Goal: Transaction & Acquisition: Book appointment/travel/reservation

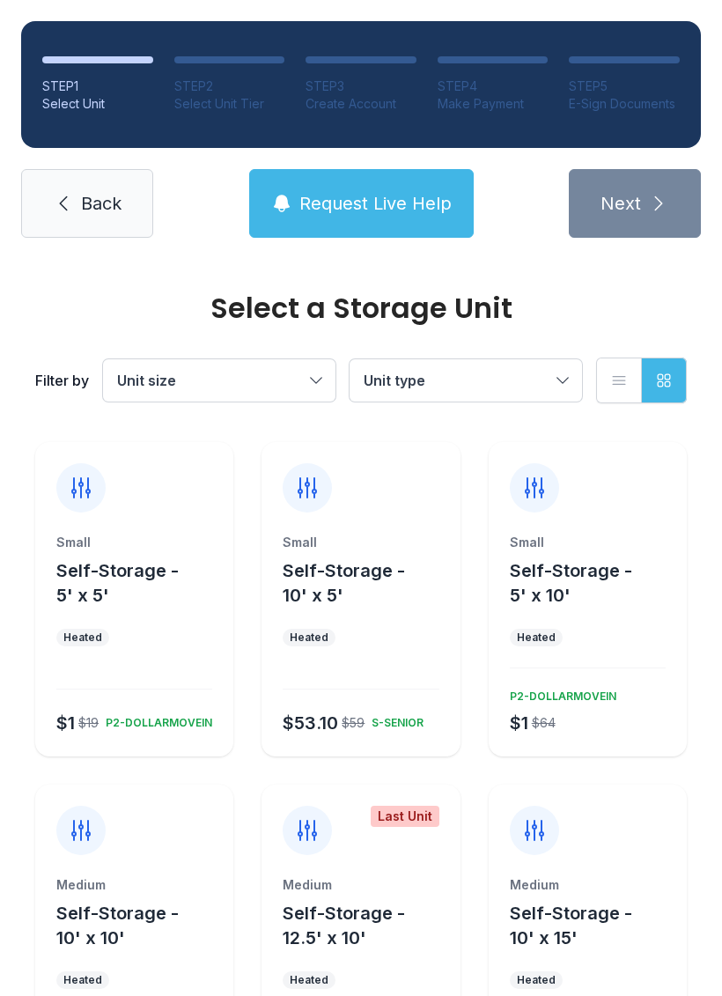
click at [182, 618] on div "Small Self-Storage - 5' x 5' Heated $1 $19 P2-DOLLARMOVEIN" at bounding box center [134, 645] width 198 height 223
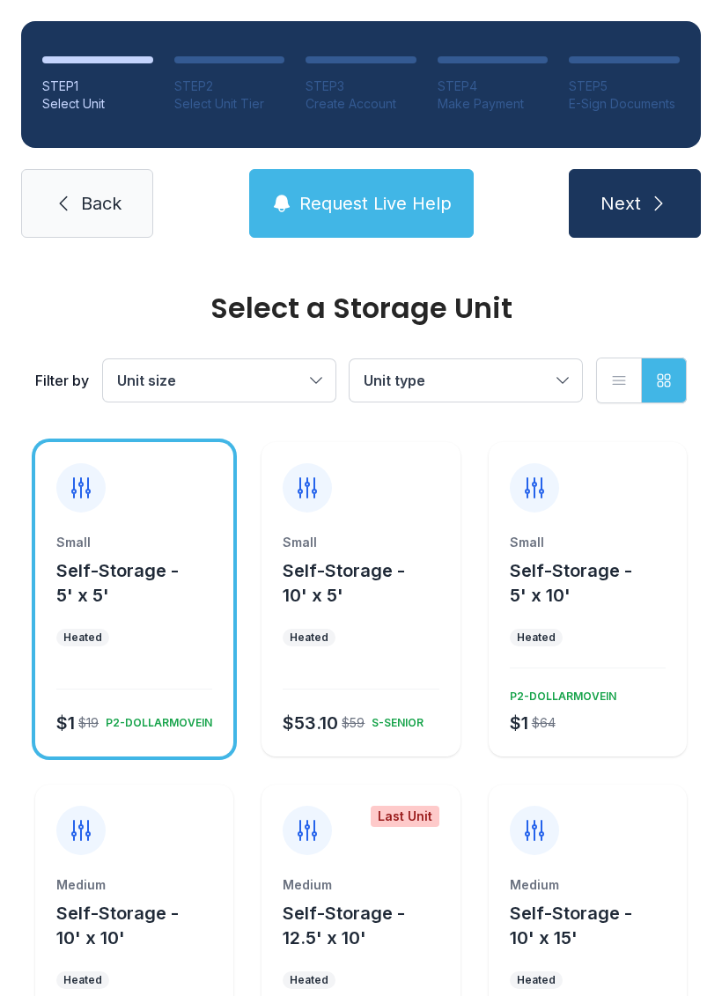
click at [152, 638] on ul "Heated" at bounding box center [134, 638] width 156 height 18
click at [364, 619] on div "Small Self-Storage - 10' x 5' Heated $53.10 $59 S-SENIOR" at bounding box center [361, 645] width 198 height 223
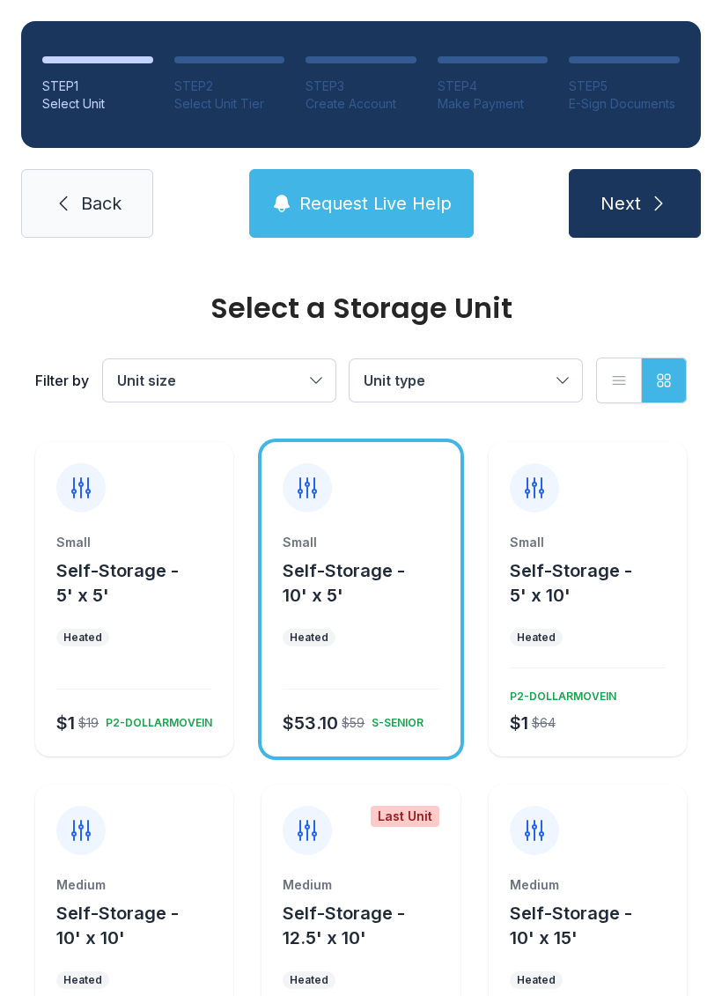
click at [194, 628] on div "Small Self-Storage - 5' x 5' Heated $1 $19 P2-DOLLARMOVEIN" at bounding box center [134, 645] width 198 height 223
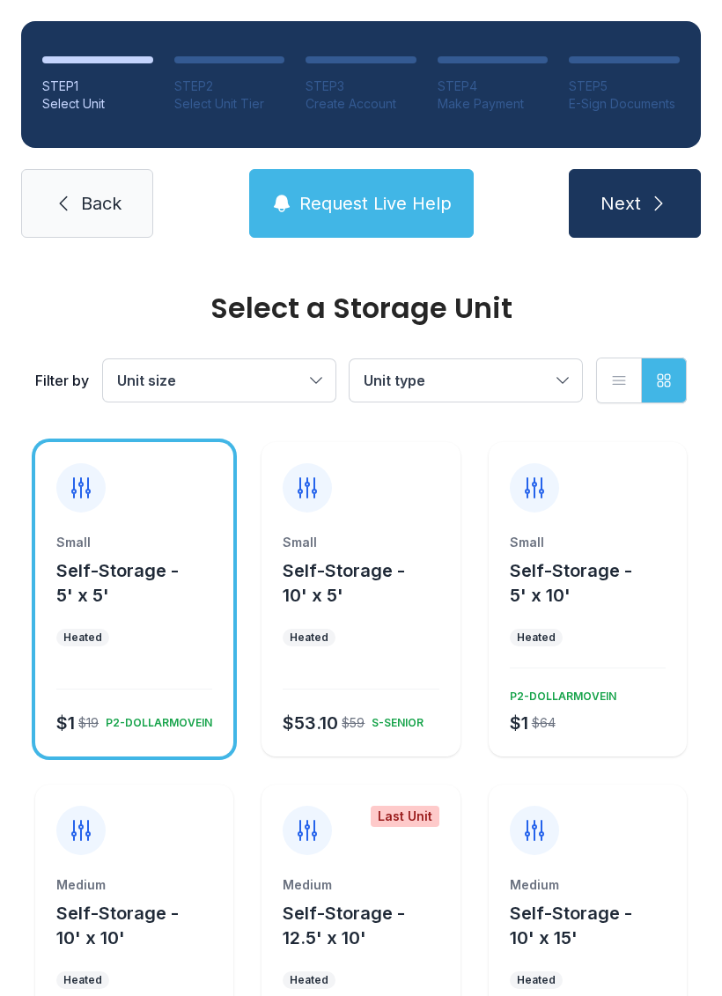
click at [308, 388] on button "Unit size" at bounding box center [219, 380] width 233 height 42
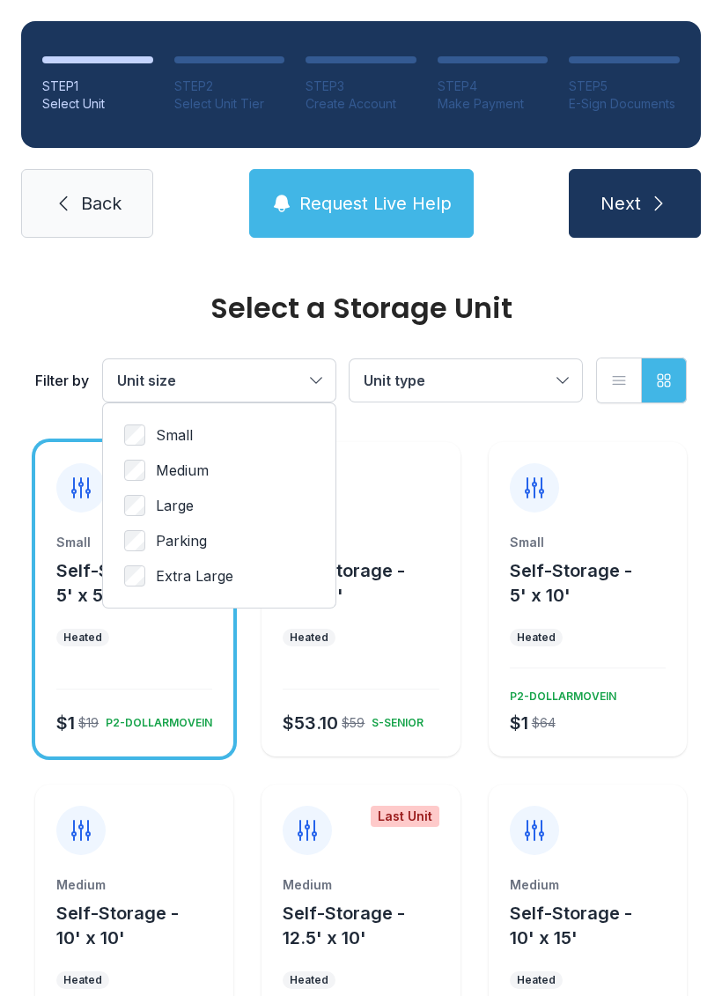
click at [312, 383] on button "Unit size" at bounding box center [219, 380] width 233 height 42
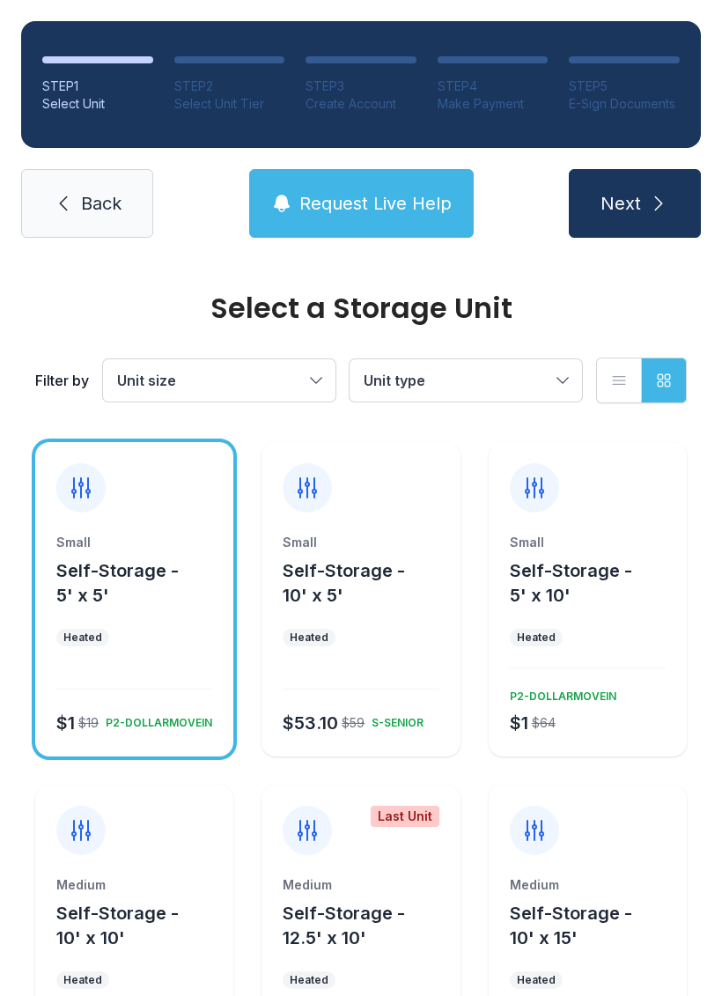
click at [402, 646] on ul "Heated" at bounding box center [361, 638] width 156 height 18
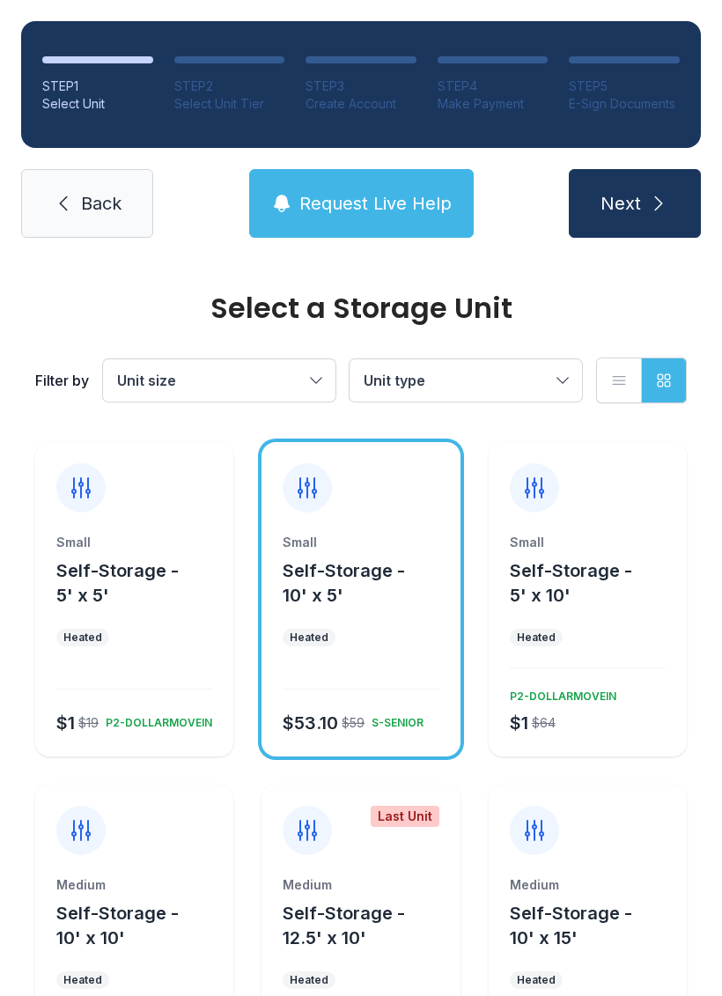
click at [648, 216] on button "Next" at bounding box center [635, 203] width 132 height 69
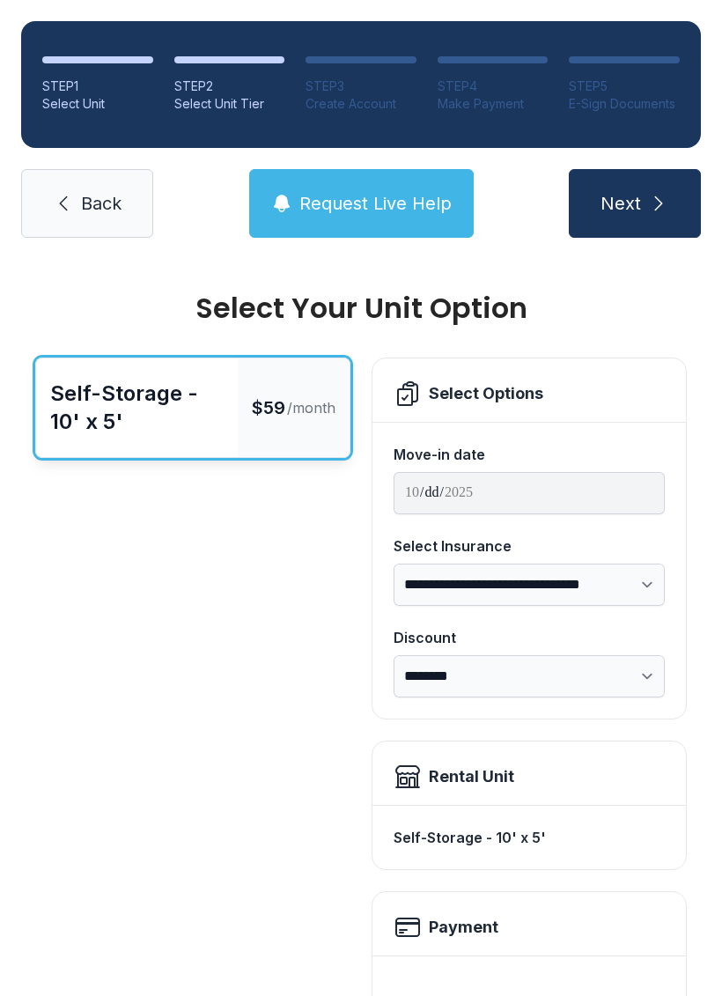
click at [112, 215] on span "Back" at bounding box center [101, 203] width 41 height 25
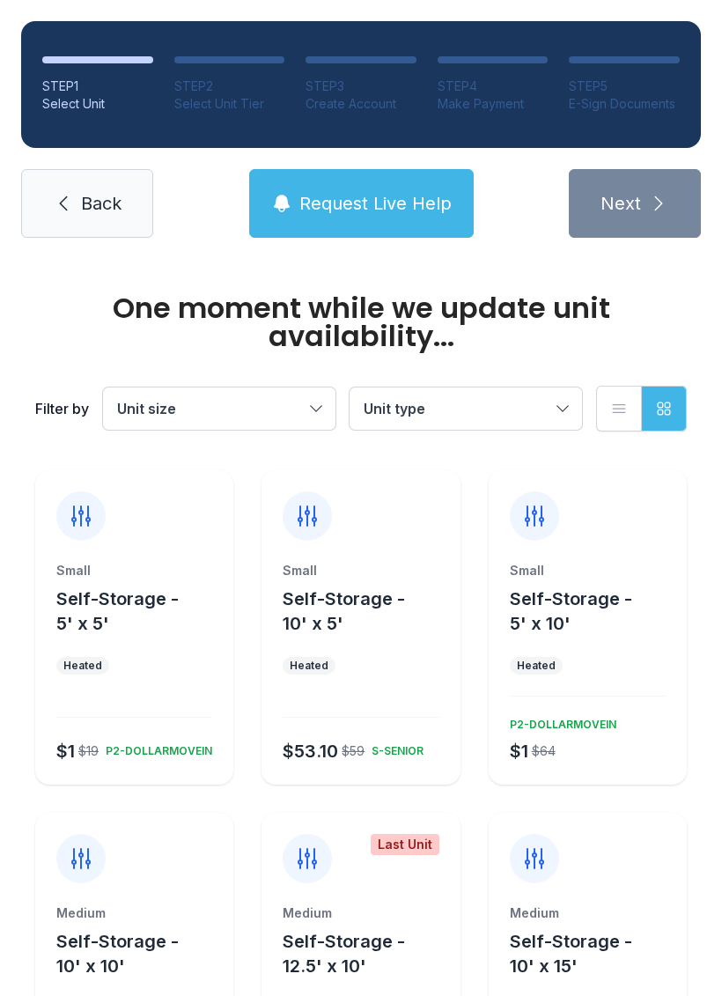
click at [159, 537] on div at bounding box center [134, 505] width 198 height 70
click at [137, 575] on div "Small" at bounding box center [134, 571] width 156 height 18
click at [365, 559] on div "Small Self-Storage - 10' x 5' Heated $53.10 $59 S-SENIOR" at bounding box center [361, 627] width 198 height 315
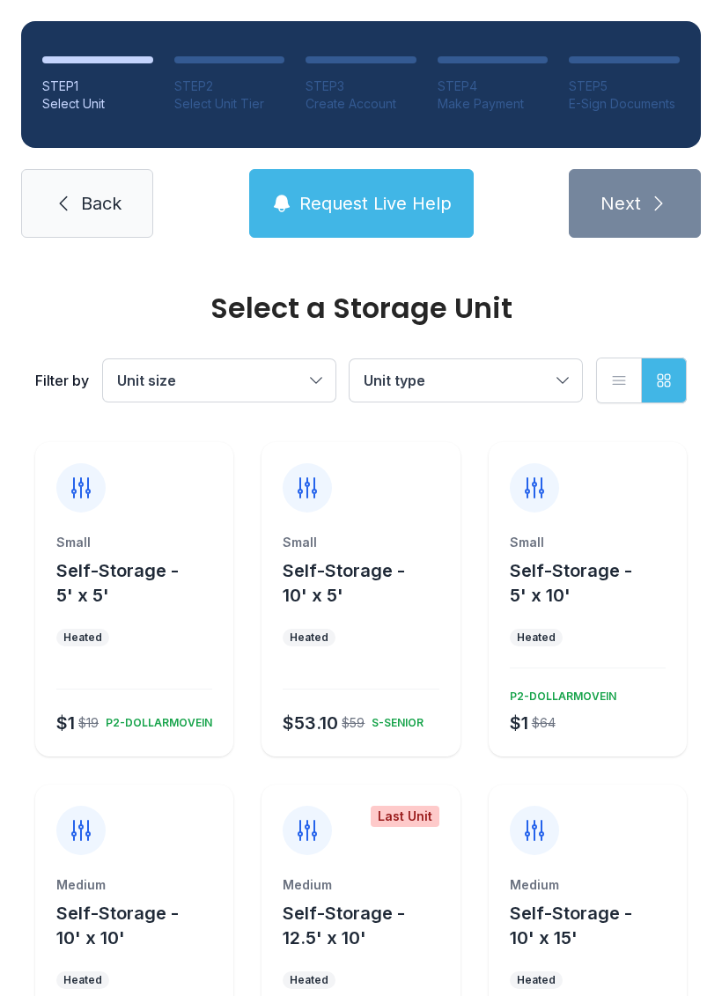
click at [536, 624] on div "Small Self-Storage - 5' x 10' Heated $1 $64 P2-DOLLARMOVEIN" at bounding box center [588, 645] width 198 height 223
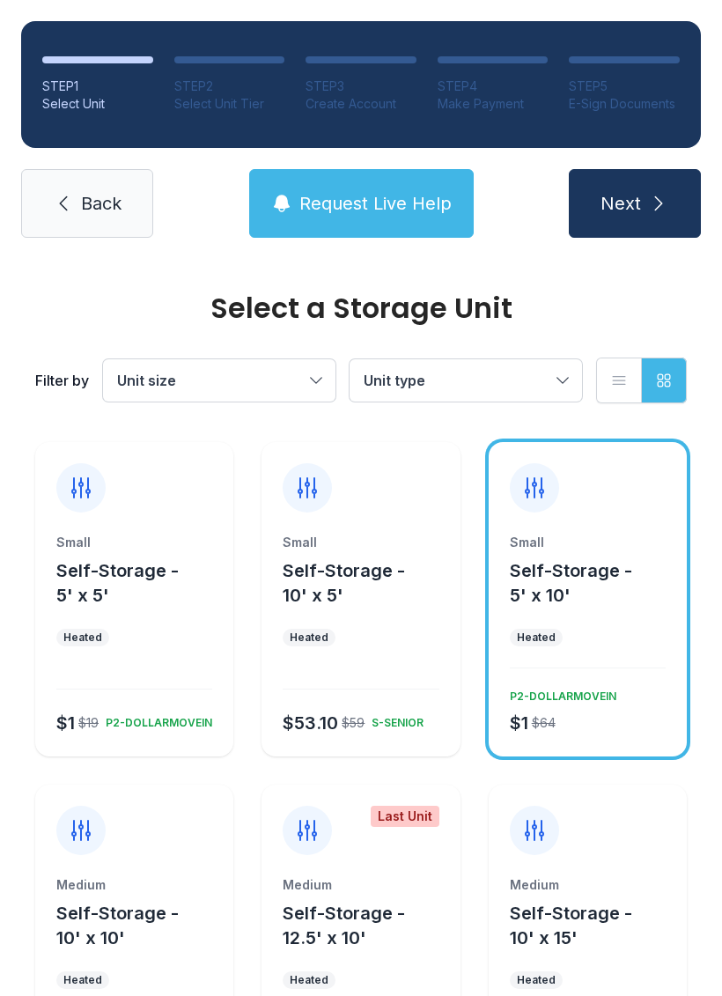
click at [161, 606] on button "Self-Storage - 5' x 5'" at bounding box center [141, 583] width 170 height 49
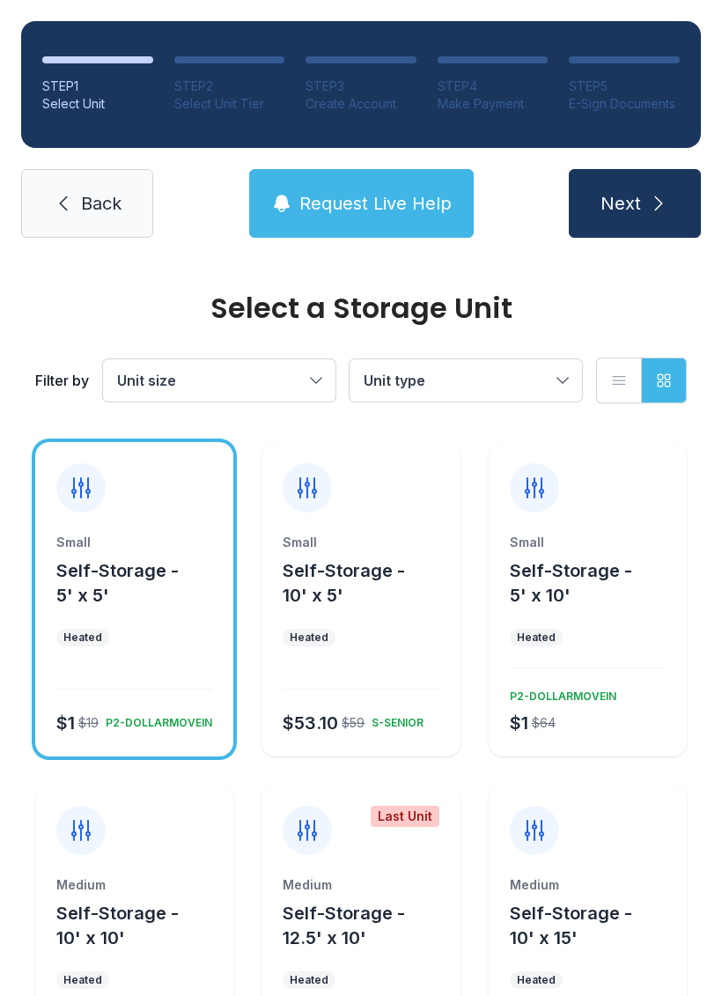
click at [632, 198] on span "Next" at bounding box center [621, 203] width 41 height 25
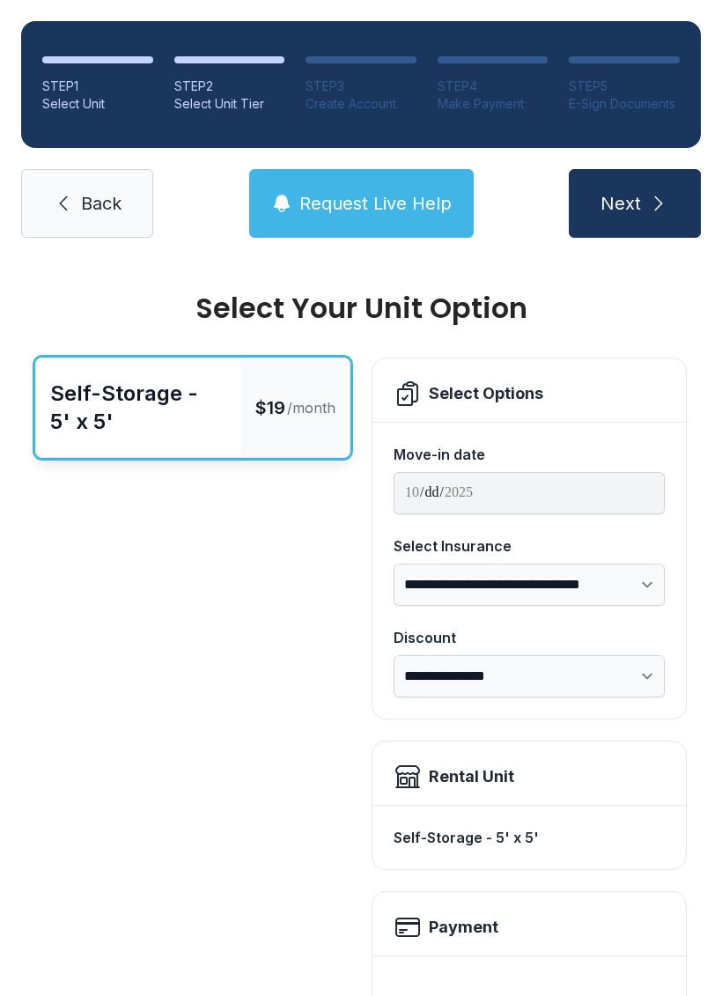
click at [115, 199] on span "Back" at bounding box center [101, 203] width 41 height 25
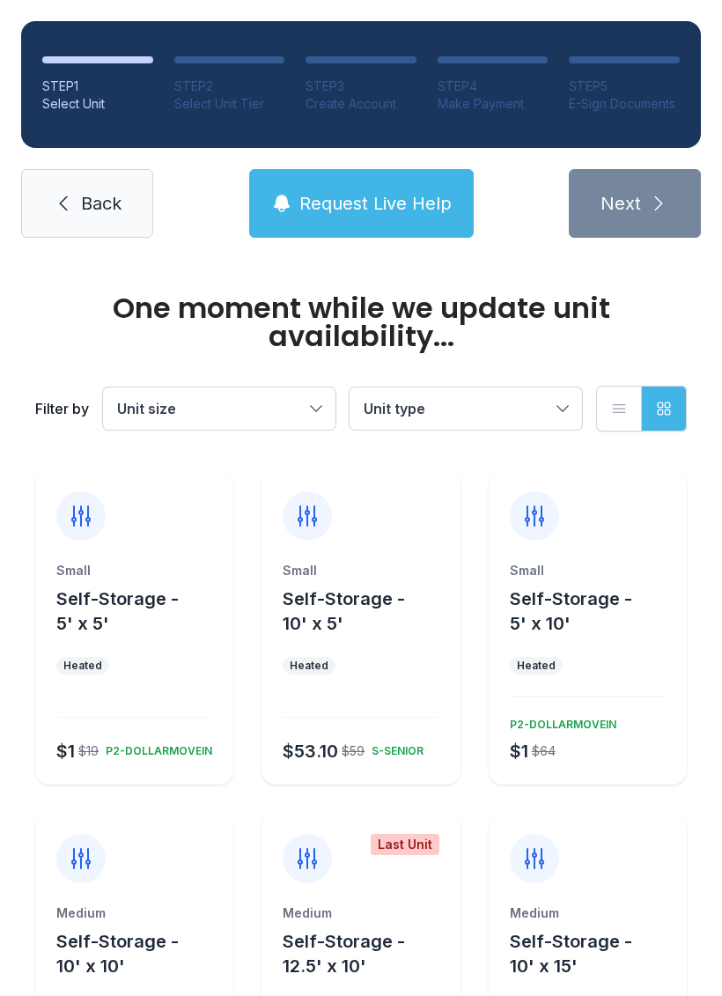
click at [382, 553] on div "Small Self-Storage - 10' x 5' Heated $53.10 $59 S-SENIOR" at bounding box center [361, 627] width 198 height 315
click at [394, 513] on div at bounding box center [361, 505] width 198 height 70
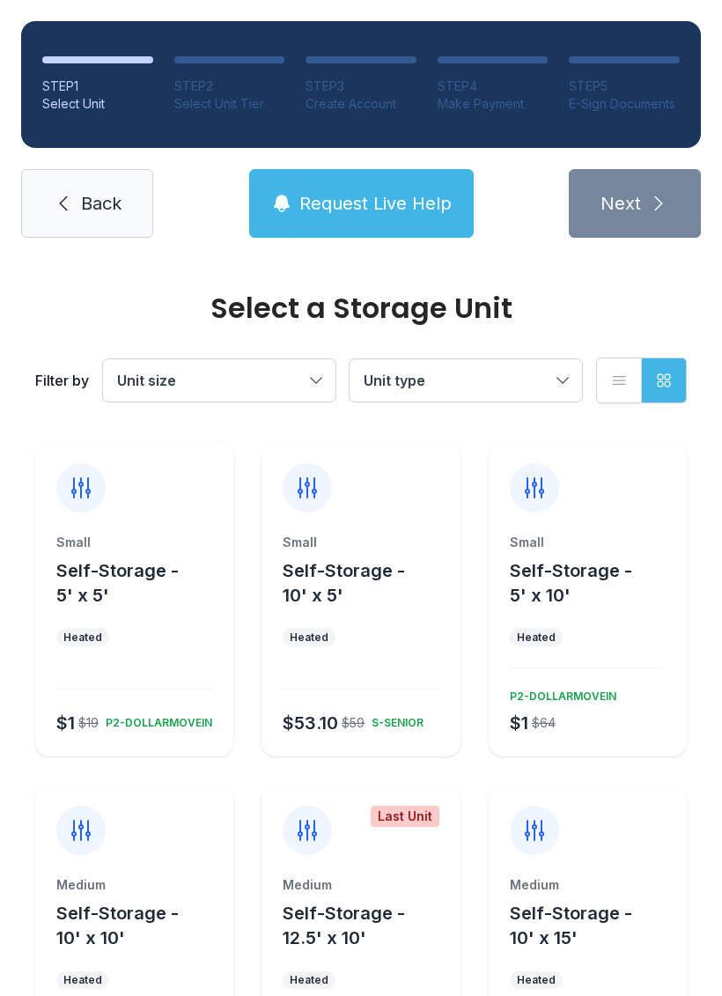
click at [410, 538] on div "Small" at bounding box center [361, 543] width 156 height 18
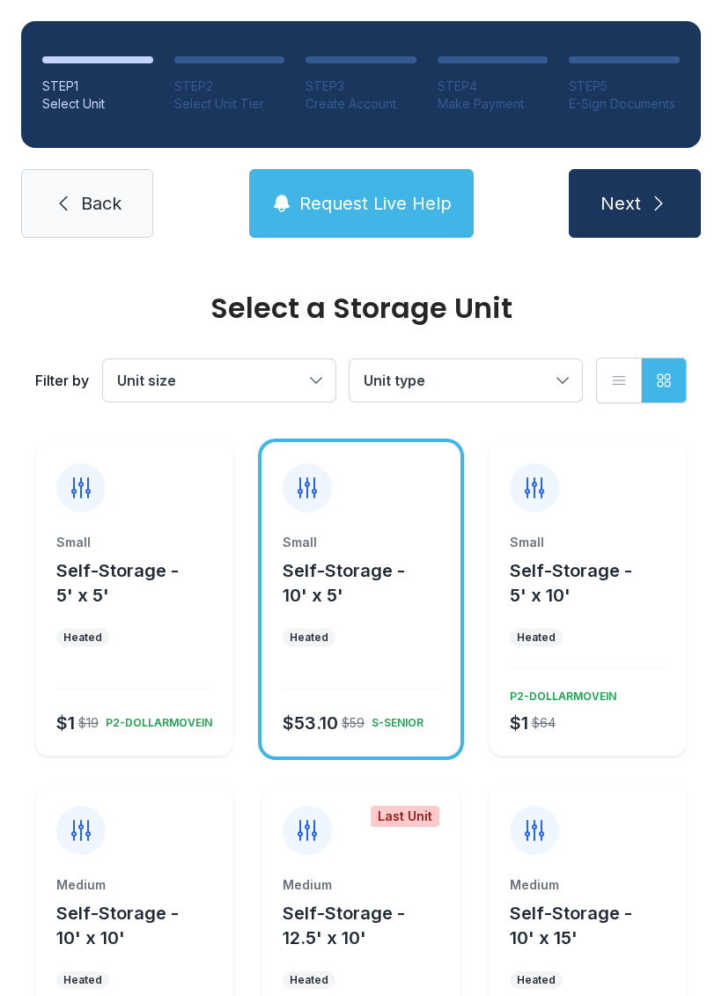
click at [410, 213] on span "Request Live Help" at bounding box center [376, 203] width 152 height 25
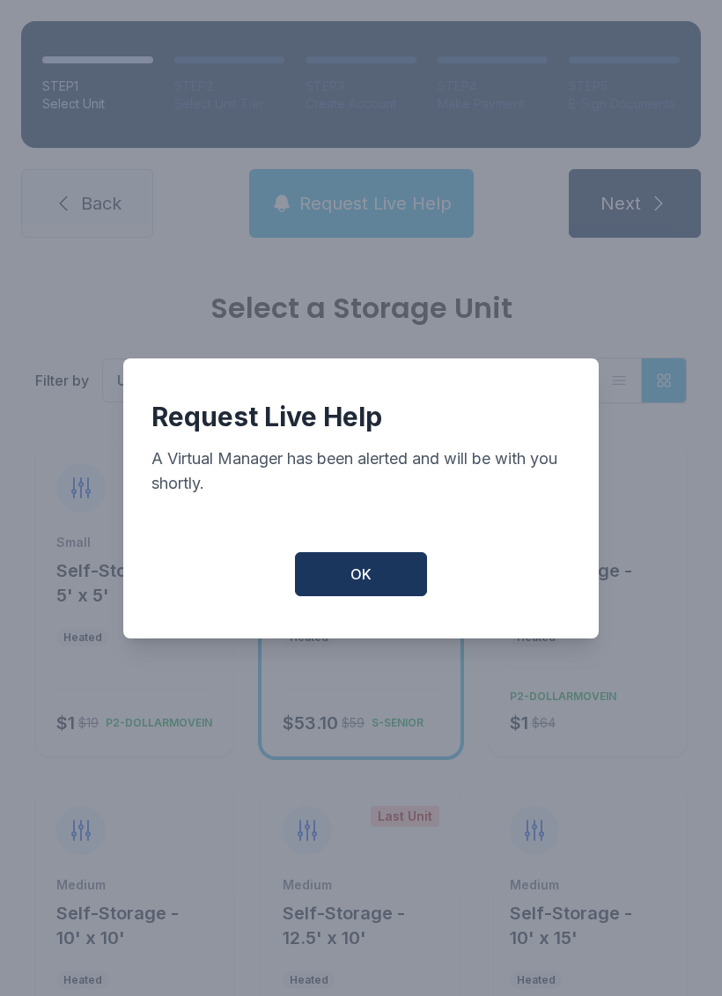
click at [403, 587] on button "OK" at bounding box center [361, 574] width 132 height 44
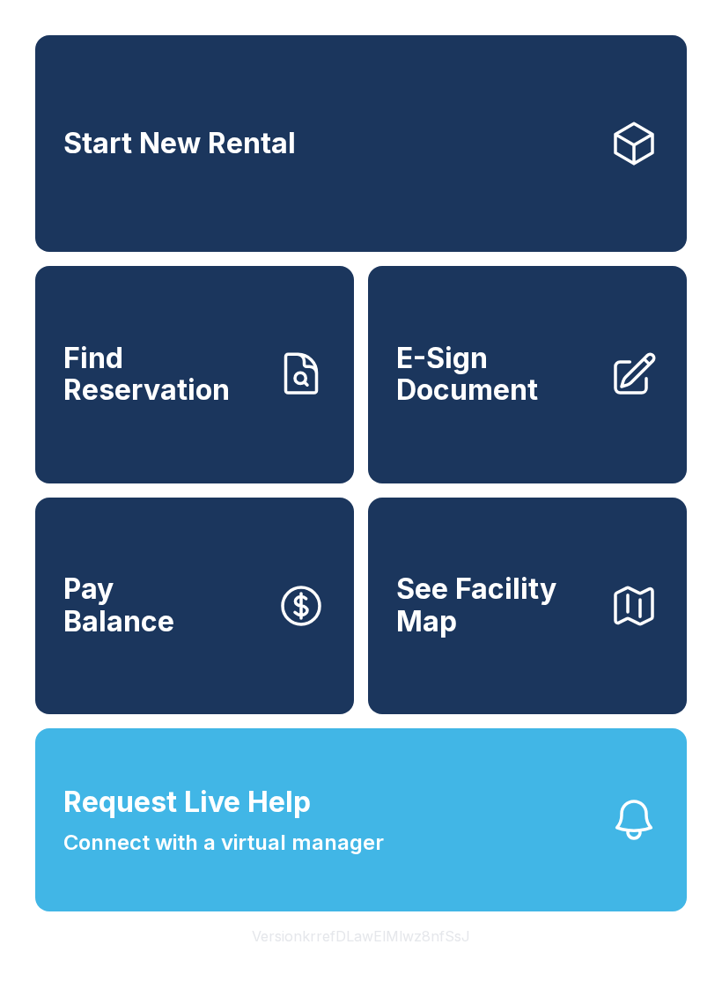
click at [432, 850] on button "Request Live Help Connect with a virtual manager" at bounding box center [361, 820] width 652 height 183
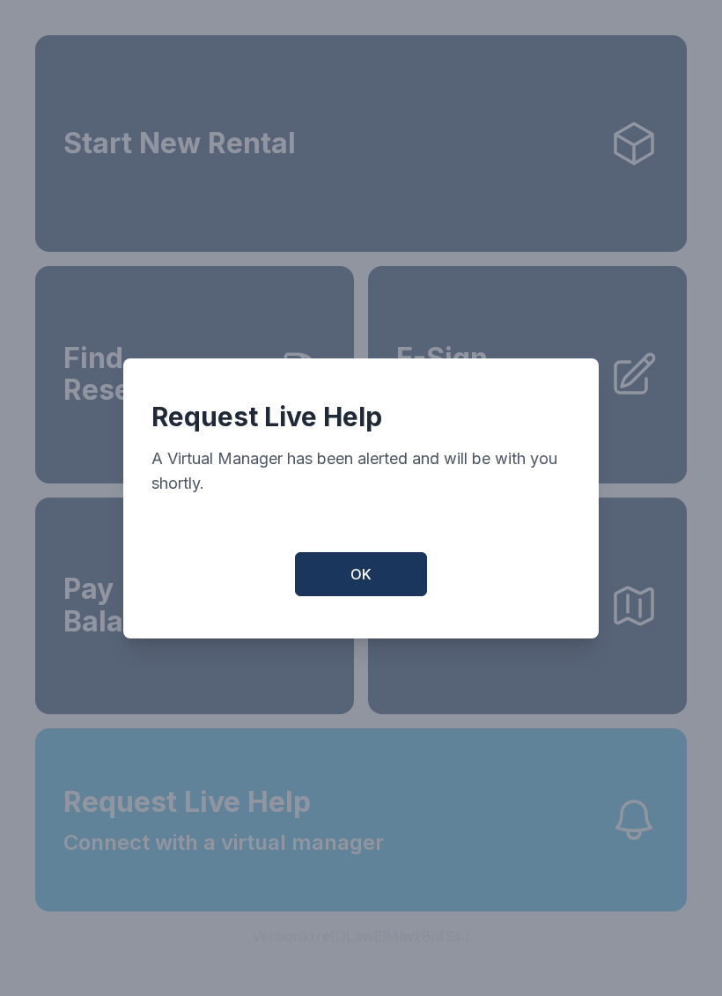
click at [386, 572] on button "OK" at bounding box center [361, 574] width 132 height 44
